Goal: Transaction & Acquisition: Purchase product/service

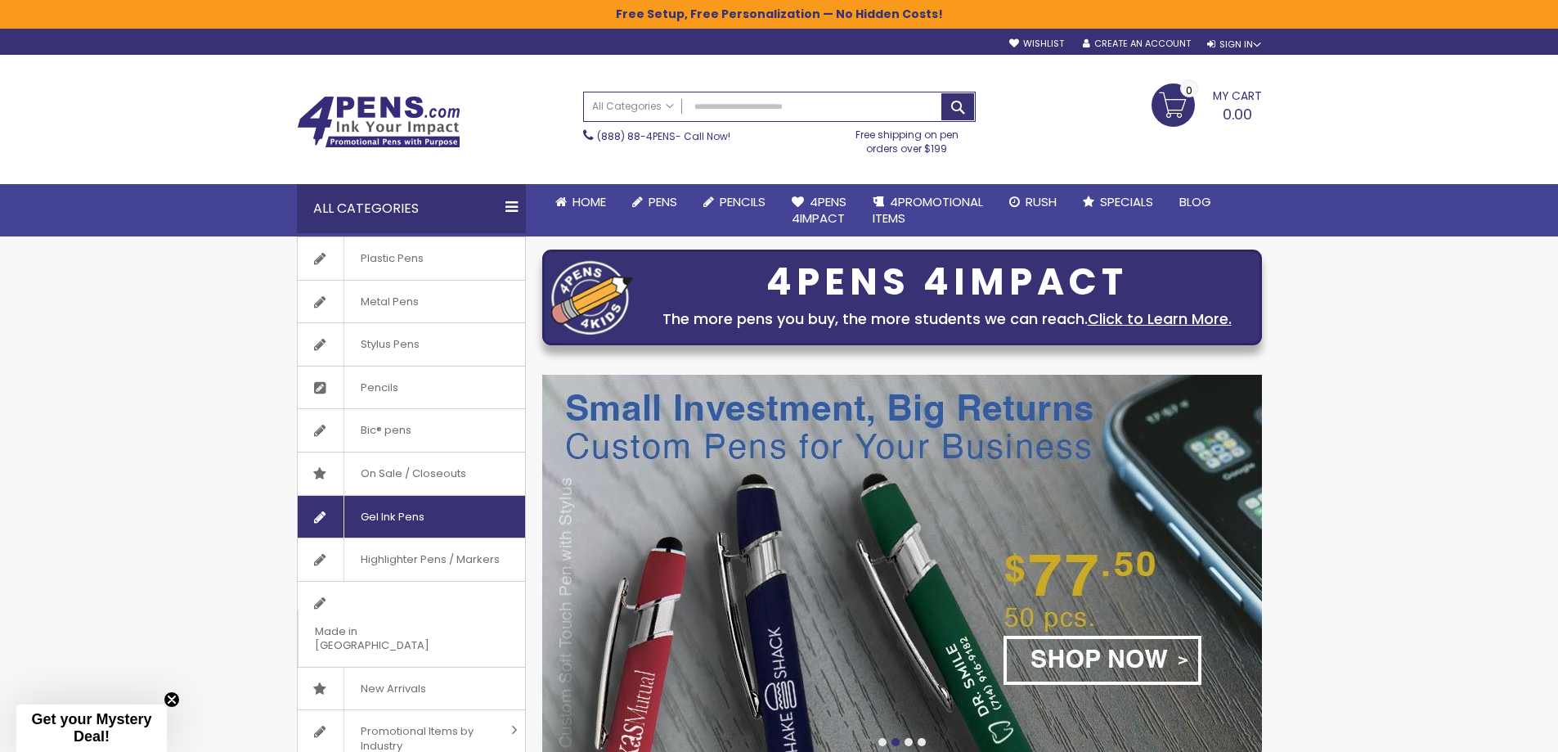
click at [428, 518] on span "Gel Ink Pens" at bounding box center [392, 517] width 97 height 43
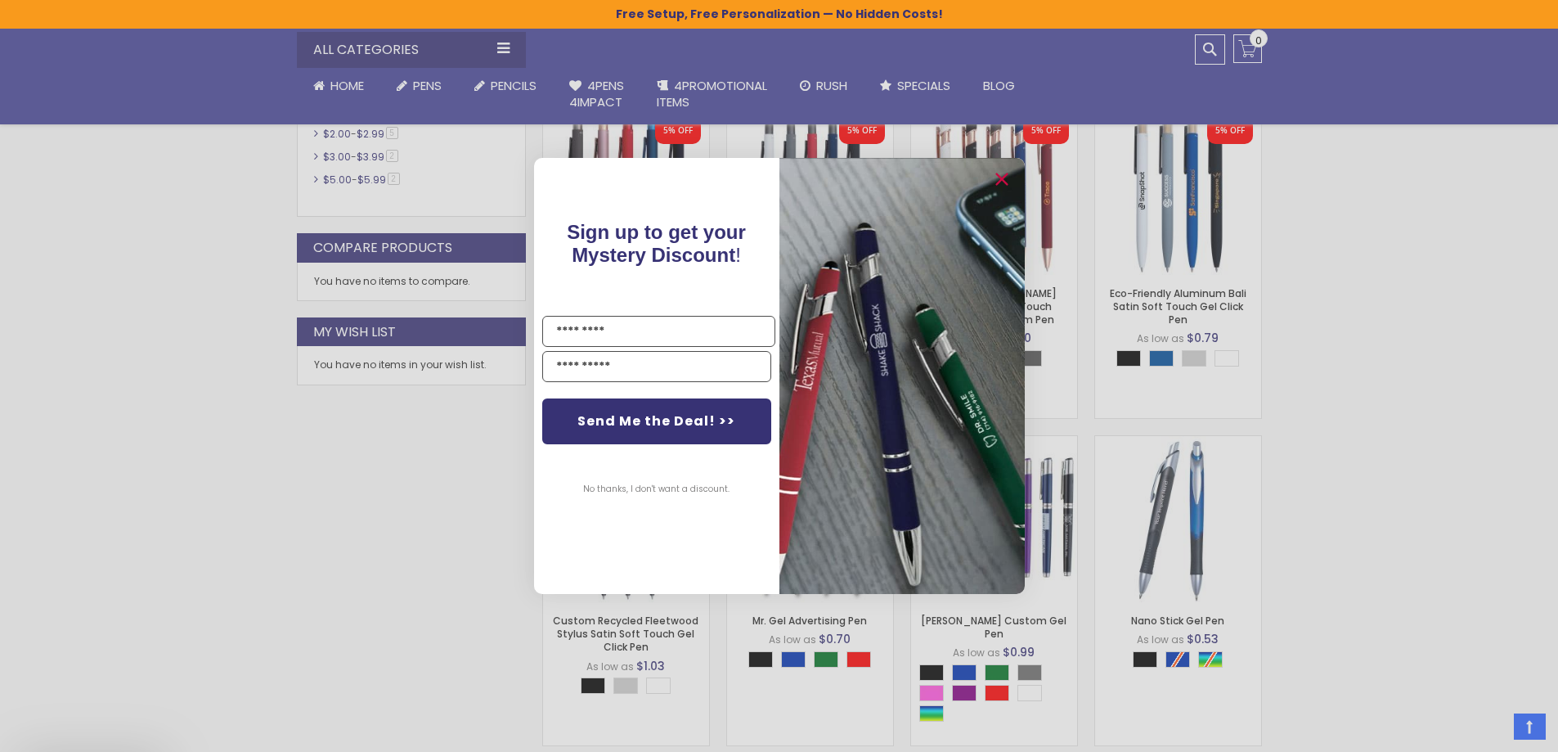
scroll to position [1010, 0]
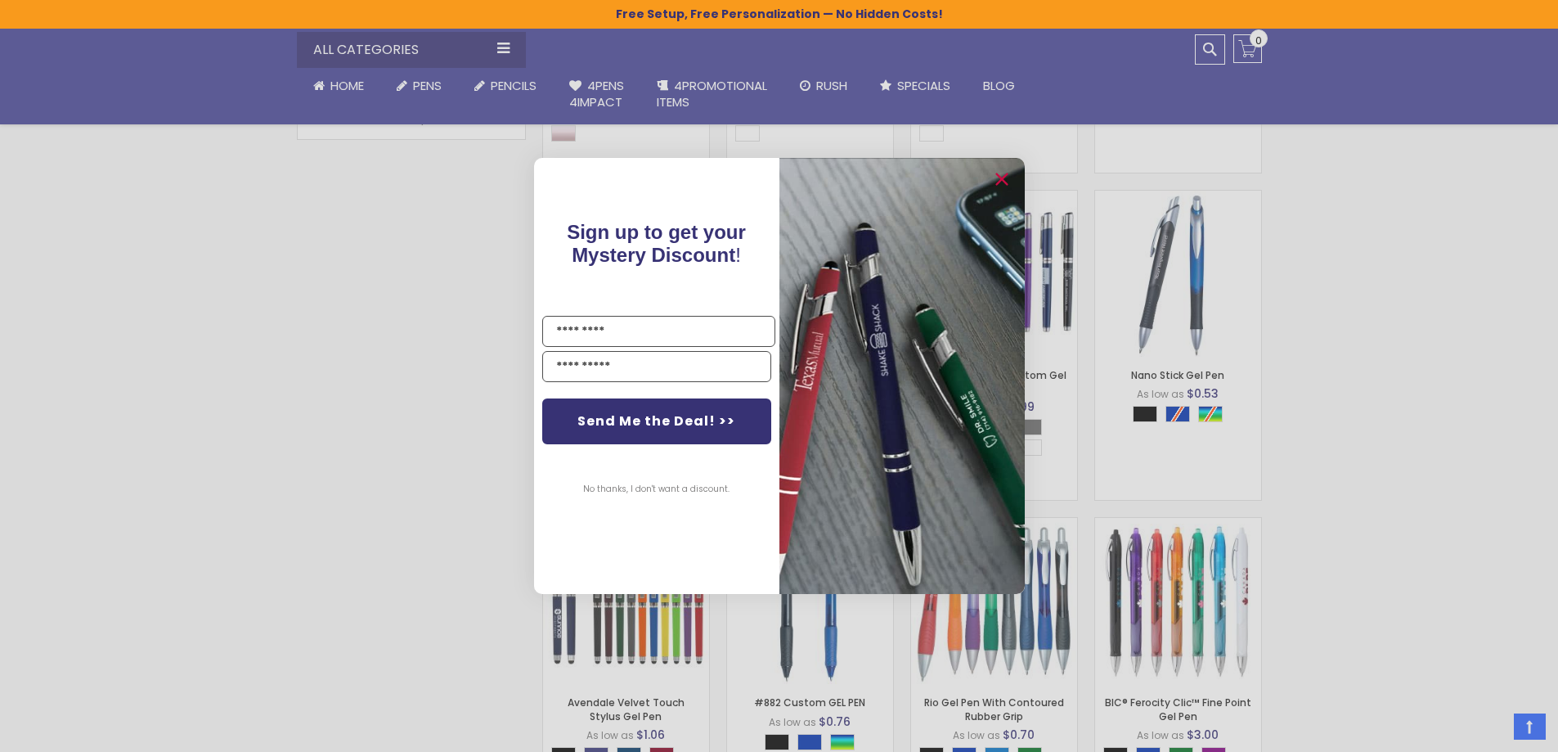
click at [640, 491] on button "No thanks, I don't want a discount." at bounding box center [656, 489] width 163 height 41
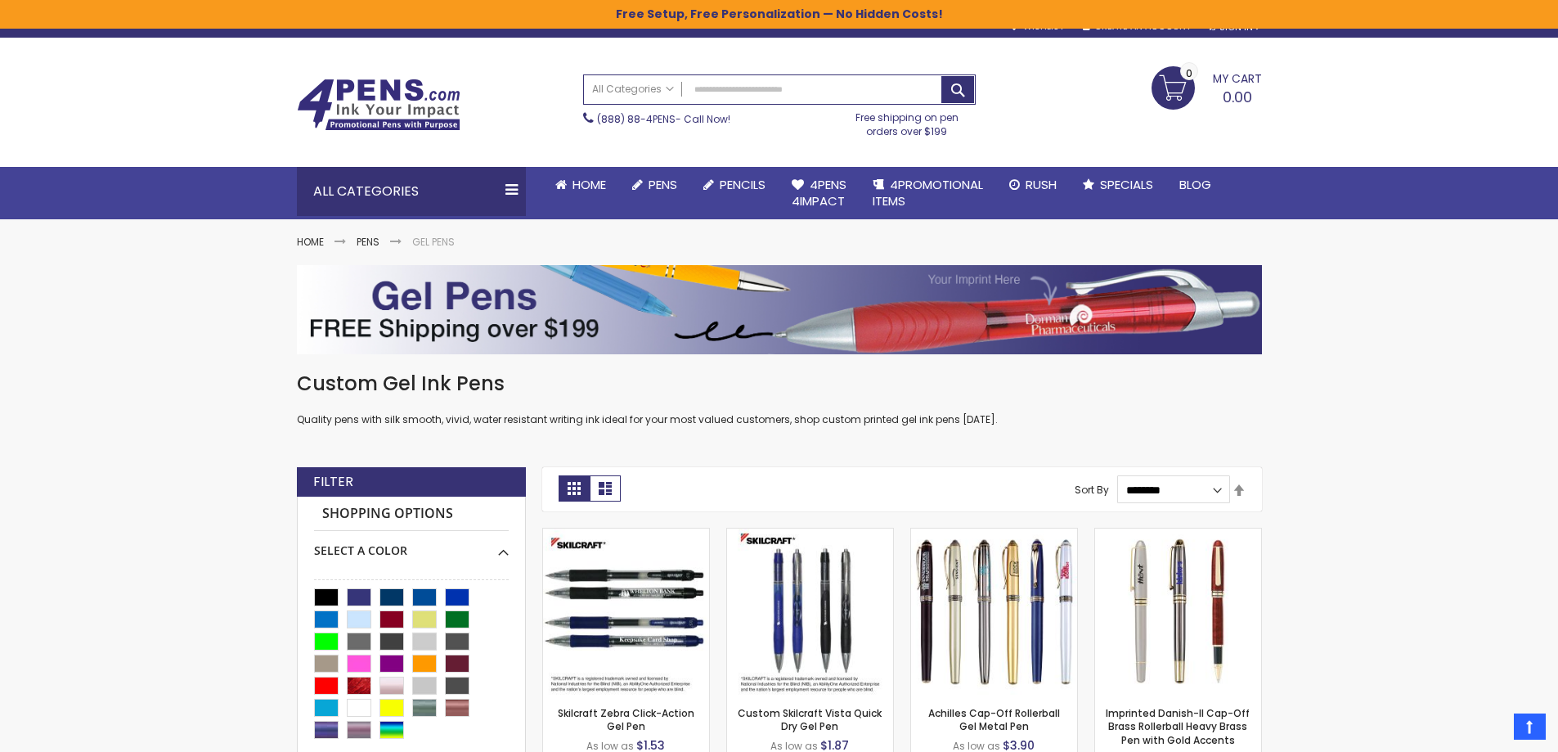
scroll to position [0, 0]
